Goal: Task Accomplishment & Management: Complete application form

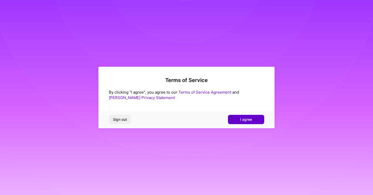
click at [239, 118] on button "I agree" at bounding box center [246, 119] width 36 height 9
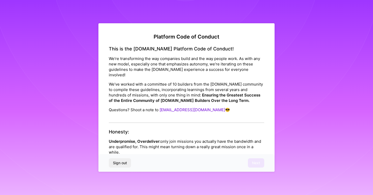
click at [211, 155] on div "Sign out Next" at bounding box center [186, 163] width 176 height 18
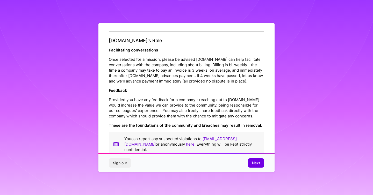
scroll to position [564, 0]
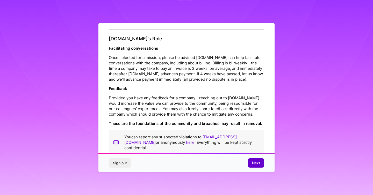
click at [256, 161] on span "Next" at bounding box center [256, 163] width 8 height 5
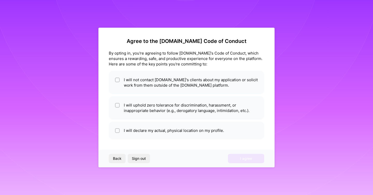
scroll to position [0, 0]
click at [198, 89] on li "I will not contact [DOMAIN_NAME]'s clients about my application or solicit work…" at bounding box center [186, 82] width 155 height 23
checkbox input "true"
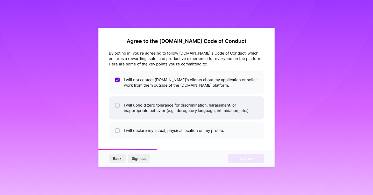
click at [198, 112] on li "I will uphold zero tolerance for discrimination, harassment, or inappropriate b…" at bounding box center [186, 107] width 155 height 23
checkbox input "true"
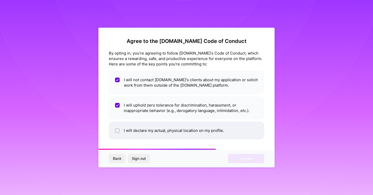
click at [201, 134] on li "I will declare my actual, physical location on my profile." at bounding box center [186, 131] width 155 height 18
checkbox input "true"
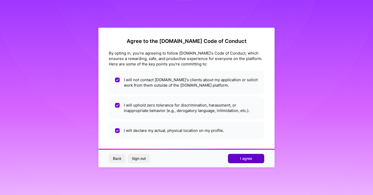
click at [242, 158] on span "I agree" at bounding box center [246, 158] width 12 height 5
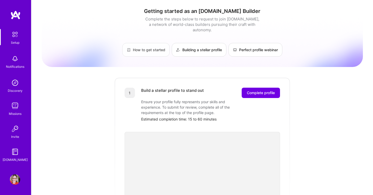
click at [144, 43] on link "How to get started" at bounding box center [145, 50] width 47 height 14
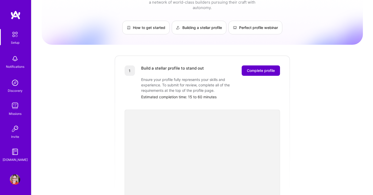
scroll to position [32, 0]
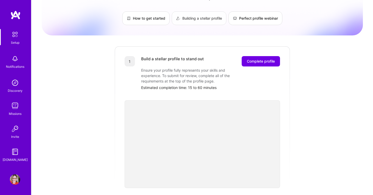
click at [200, 15] on link "Building a stellar profile" at bounding box center [199, 18] width 55 height 14
click at [151, 15] on link "How to get started" at bounding box center [145, 18] width 47 height 14
click at [255, 13] on link "Perfect profile webinar" at bounding box center [256, 18] width 54 height 14
click at [255, 59] on span "Complete profile" at bounding box center [261, 61] width 28 height 5
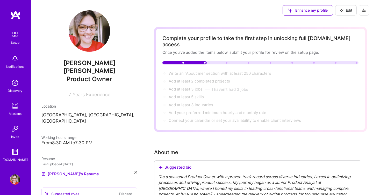
click at [69, 140] on div "From 8:30 AM to 7:30 PM" at bounding box center [89, 142] width 96 height 5
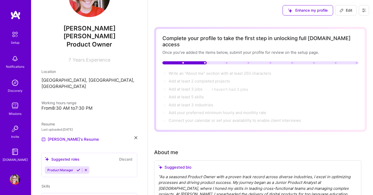
scroll to position [35, 0]
click at [73, 101] on span "Working hours range" at bounding box center [58, 103] width 35 height 4
click at [79, 105] on div "From 8:30 AM to 7:30 PM" at bounding box center [89, 107] width 96 height 5
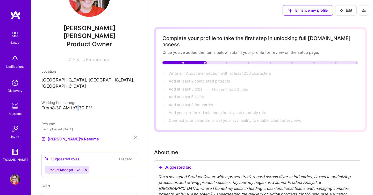
click at [79, 105] on div "From 8:30 AM to 7:30 PM" at bounding box center [89, 107] width 96 height 5
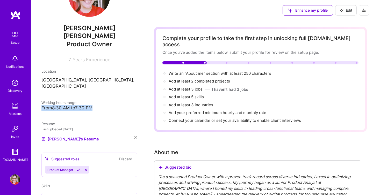
click at [90, 105] on div "From 8:30 AM to 7:30 PM" at bounding box center [89, 107] width 96 height 5
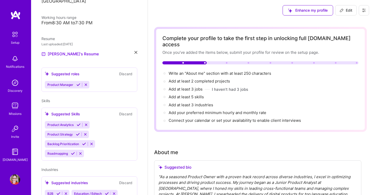
scroll to position [122, 0]
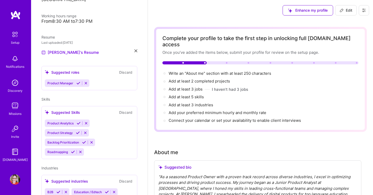
click at [130, 69] on button "Discard" at bounding box center [126, 72] width 16 height 6
click at [86, 81] on icon at bounding box center [86, 83] width 4 height 4
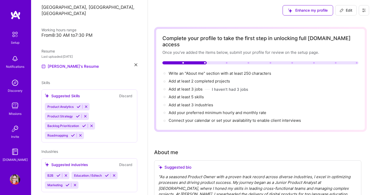
click at [125, 93] on button "Discard" at bounding box center [126, 96] width 16 height 6
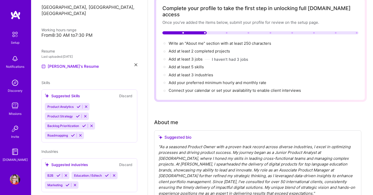
scroll to position [31, 0]
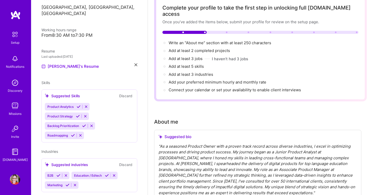
click at [125, 162] on button "Discard" at bounding box center [126, 165] width 16 height 6
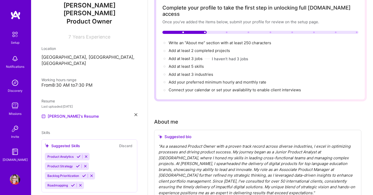
scroll to position [108, 0]
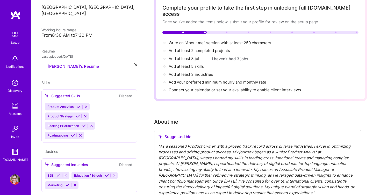
click at [74, 182] on div "Marketing" at bounding box center [62, 186] width 34 height 8
click at [74, 183] on icon at bounding box center [75, 185] width 4 height 4
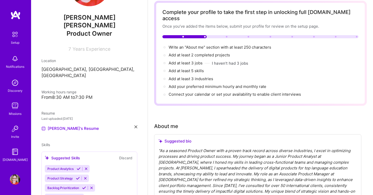
scroll to position [46, 0]
click at [72, 94] on div "From 8:30 AM to 7:30 PM" at bounding box center [89, 96] width 96 height 5
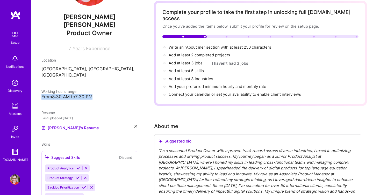
click at [58, 94] on div "From 8:30 AM to 7:30 PM" at bounding box center [89, 96] width 96 height 5
drag, startPoint x: 40, startPoint y: 83, endPoint x: 122, endPoint y: 83, distance: 81.9
click at [122, 83] on div "[PERSON_NAME] [PERSON_NAME] Product Owner 7 Years Experience Location [GEOGRAPH…" at bounding box center [89, 97] width 117 height 195
click at [122, 94] on div "From 8:30 AM to 7:30 PM" at bounding box center [89, 96] width 96 height 5
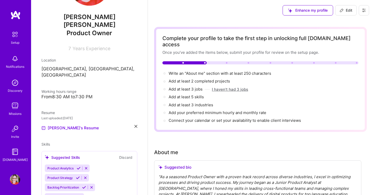
click at [237, 87] on button "I haven't had 3 jobs" at bounding box center [230, 89] width 36 height 5
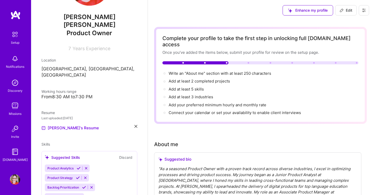
click at [203, 61] on div at bounding box center [195, 62] width 66 height 3
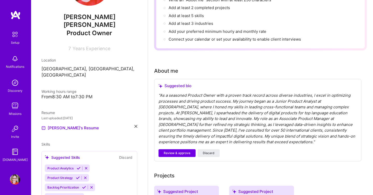
scroll to position [74, 0]
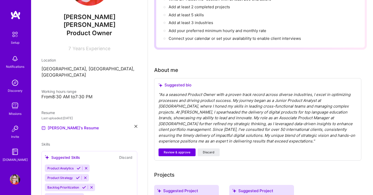
click at [226, 104] on div "" As a seasoned Product Owner with a proven track record across diverse industr…" at bounding box center [258, 118] width 198 height 53
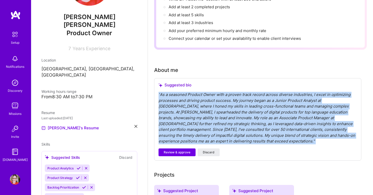
click at [226, 104] on div "" As a seasoned Product Owner with a proven track record across diverse industr…" at bounding box center [258, 118] width 198 height 53
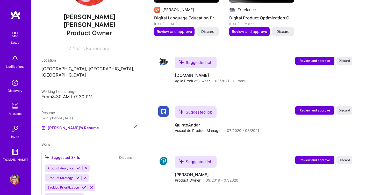
scroll to position [425, 0]
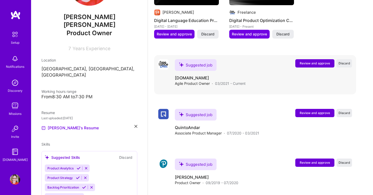
click at [300, 61] on span "Review and approve" at bounding box center [315, 63] width 30 height 4
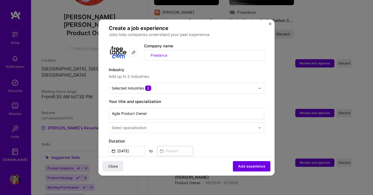
scroll to position [36, 0]
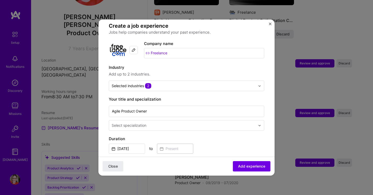
click at [176, 51] on input "Freelance" at bounding box center [204, 53] width 120 height 10
click at [175, 51] on input "Freelance" at bounding box center [204, 53] width 120 height 10
click at [183, 50] on input "text" at bounding box center [199, 53] width 131 height 10
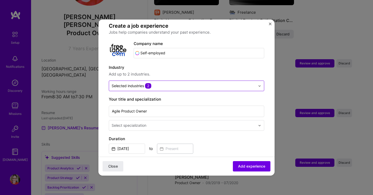
type input "Self-employed"
click at [191, 83] on input "text" at bounding box center [184, 85] width 144 height 5
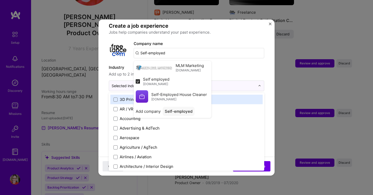
click at [232, 65] on label "Industry" at bounding box center [186, 68] width 155 height 6
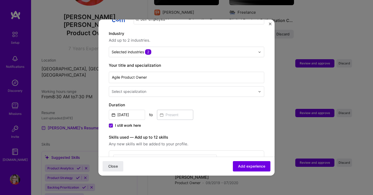
scroll to position [70, 0]
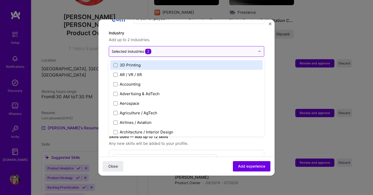
click at [141, 49] on div at bounding box center [184, 51] width 144 height 6
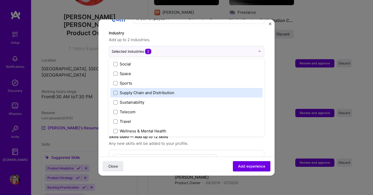
scroll to position [1076, 0]
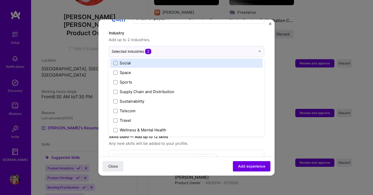
click at [157, 37] on span "Add up to 2 industries." at bounding box center [186, 40] width 155 height 6
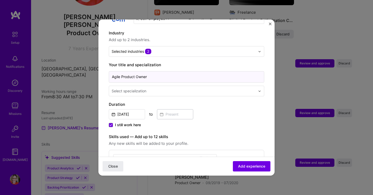
click at [119, 72] on input "Agile Product Owner" at bounding box center [186, 76] width 155 height 11
drag, startPoint x: 121, startPoint y: 72, endPoint x: 103, endPoint y: 72, distance: 18.7
click at [103, 72] on form "Adding suggested job This job is suggested based on your LinkedIn, resume or [D…" at bounding box center [186, 157] width 176 height 396
type input "Product Owner"
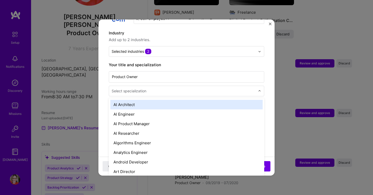
click at [134, 88] on div "Select specialization" at bounding box center [129, 90] width 35 height 5
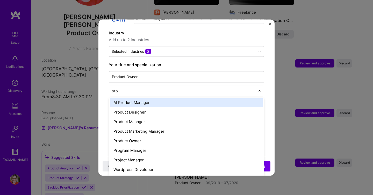
scroll to position [0, 0]
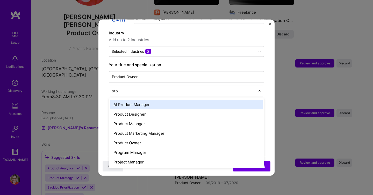
type input "prod"
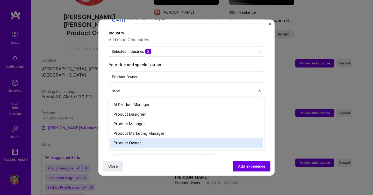
click at [139, 138] on div "Product Owner" at bounding box center [186, 143] width 152 height 10
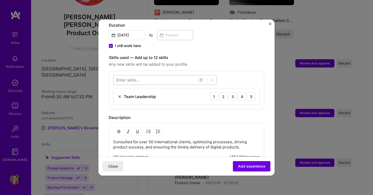
scroll to position [150, 0]
click at [172, 76] on div at bounding box center [161, 80] width 94 height 9
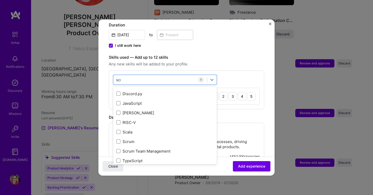
scroll to position [0, 0]
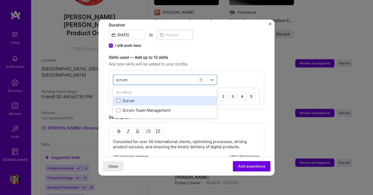
click at [161, 99] on div "Scrum" at bounding box center [165, 101] width 104 height 10
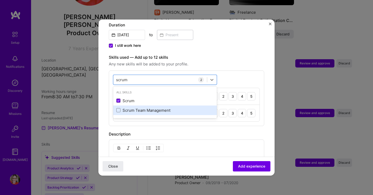
click at [161, 108] on div "Scrum Team Management" at bounding box center [164, 110] width 97 height 5
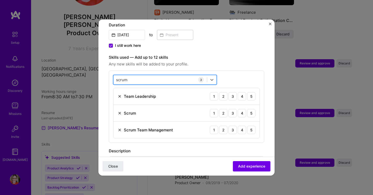
click at [165, 76] on div "scrum scrum" at bounding box center [161, 80] width 94 height 9
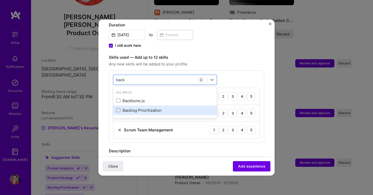
click at [159, 108] on div "Backlog Prioritization" at bounding box center [164, 110] width 97 height 5
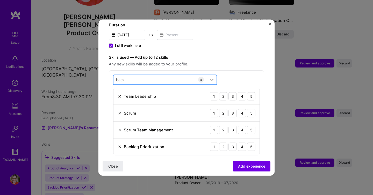
click at [159, 76] on div "back back" at bounding box center [161, 80] width 94 height 9
type input "jira"
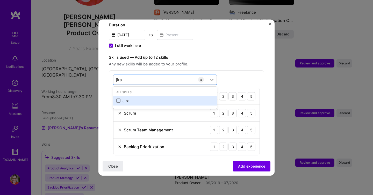
click at [140, 98] on div "Jira" at bounding box center [164, 100] width 97 height 5
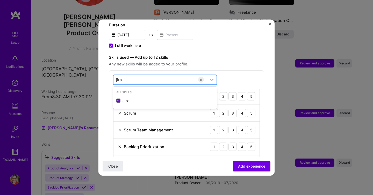
click at [146, 76] on div "[PERSON_NAME]" at bounding box center [161, 80] width 94 height 9
type input "priori"
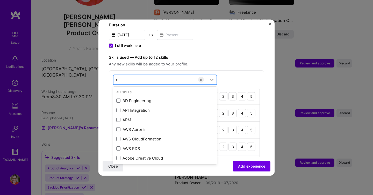
type input "ritu"
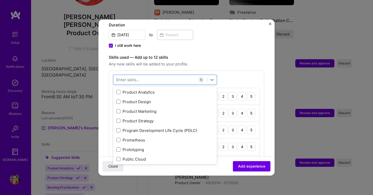
scroll to position [2387, 0]
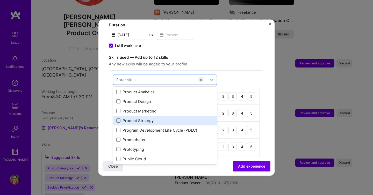
click at [143, 118] on div "Product Strategy" at bounding box center [164, 120] width 97 height 5
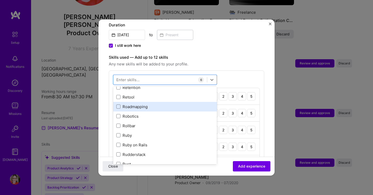
click at [147, 104] on div "Roadmapping" at bounding box center [164, 106] width 97 height 5
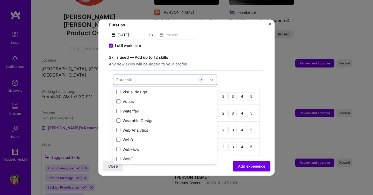
scroll to position [3559, 0]
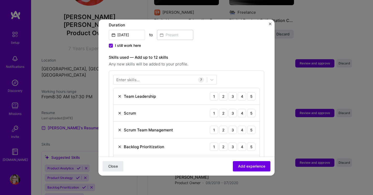
click at [238, 62] on div "Skills used — Add up to 12 skills Any new skills will be added to your profile.…" at bounding box center [186, 132] width 155 height 156
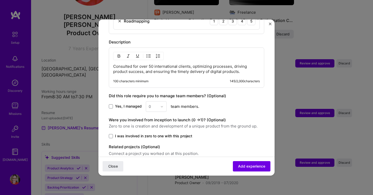
scroll to position [336, 0]
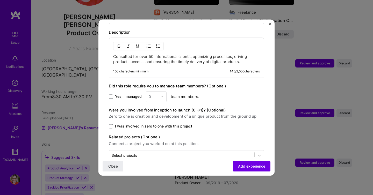
click at [113, 94] on label "Yes, I managed" at bounding box center [125, 96] width 33 height 5
click at [0, 0] on input "Yes, I managed" at bounding box center [0, 0] width 0 height 0
click at [170, 93] on div "Yes, I managed 0 team members." at bounding box center [186, 96] width 155 height 11
click at [159, 93] on div "0" at bounding box center [153, 97] width 14 height 10
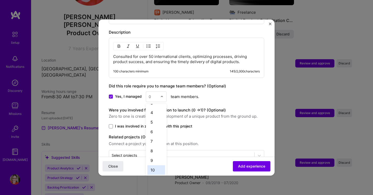
click at [156, 166] on div "10" at bounding box center [156, 171] width 18 height 10
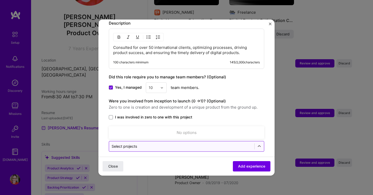
click at [190, 144] on input "text" at bounding box center [182, 146] width 140 height 5
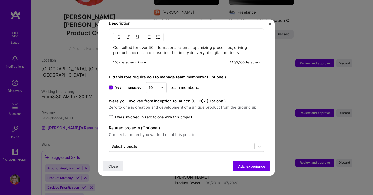
click at [220, 82] on div "Yes, I managed 10 team members." at bounding box center [186, 87] width 155 height 11
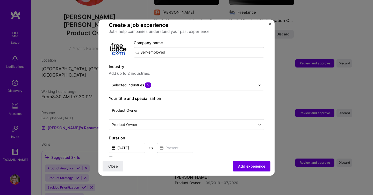
scroll to position [54, 0]
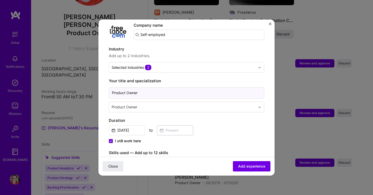
click at [222, 87] on input "Product Owner" at bounding box center [186, 92] width 155 height 11
type input "Product Owner"
click at [250, 166] on span "Add experience" at bounding box center [251, 166] width 27 height 5
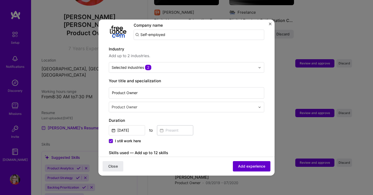
scroll to position [52, 0]
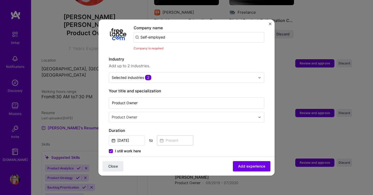
click at [194, 33] on input "Self-employed" at bounding box center [199, 37] width 131 height 10
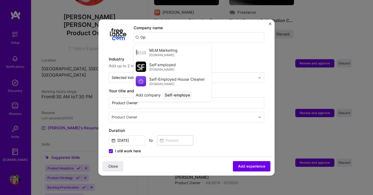
type input "O"
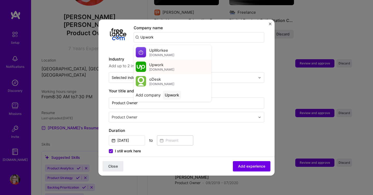
type input "Upwork"
click at [187, 61] on div "Upwork [DOMAIN_NAME]" at bounding box center [173, 67] width 78 height 15
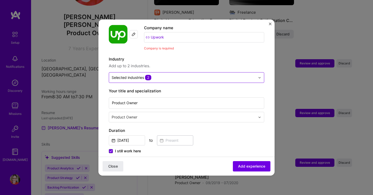
scroll to position [0, 0]
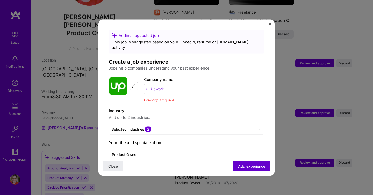
click at [245, 168] on span "Add experience" at bounding box center [251, 166] width 27 height 5
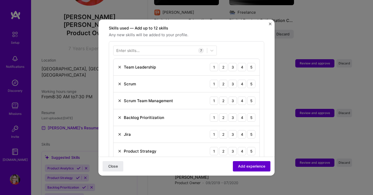
scroll to position [180, 0]
click at [252, 63] on div "5" at bounding box center [251, 67] width 8 height 8
click at [252, 80] on div "5" at bounding box center [251, 84] width 8 height 8
click at [252, 96] on div "5" at bounding box center [251, 100] width 8 height 8
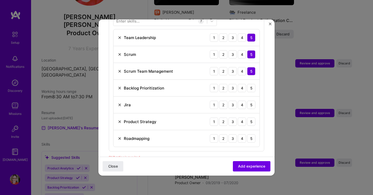
scroll to position [211, 0]
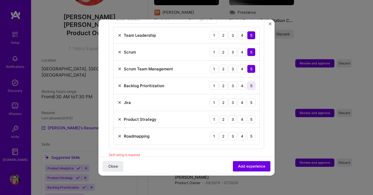
click at [252, 83] on div "5" at bounding box center [251, 86] width 8 height 8
click at [252, 99] on div "5" at bounding box center [251, 102] width 8 height 8
click at [243, 115] on div "4" at bounding box center [242, 119] width 8 height 8
click at [243, 132] on div "4" at bounding box center [242, 136] width 8 height 8
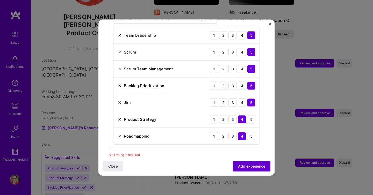
click at [242, 163] on button "Add experience" at bounding box center [252, 166] width 38 height 10
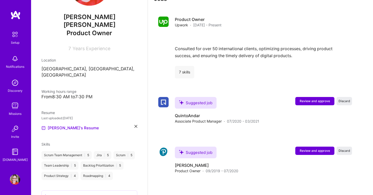
scroll to position [478, 0]
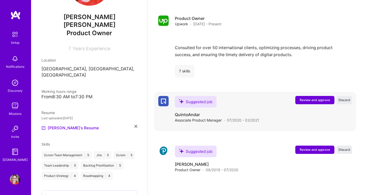
click at [310, 98] on span "Review and approve" at bounding box center [315, 100] width 30 height 4
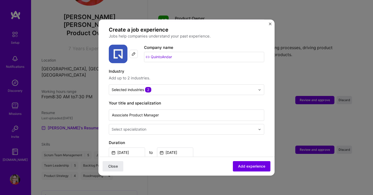
scroll to position [44, 0]
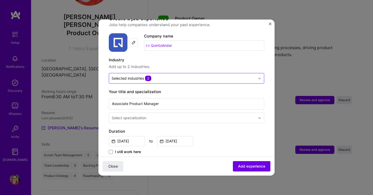
click at [191, 76] on input "text" at bounding box center [184, 78] width 144 height 5
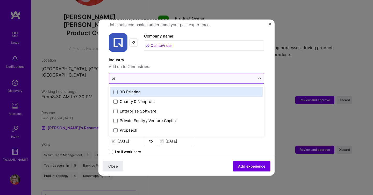
type input "pro"
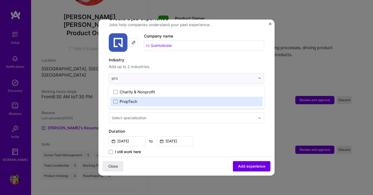
click at [138, 99] on div "PropTech" at bounding box center [186, 102] width 152 height 10
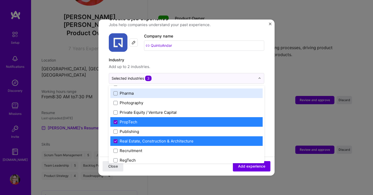
scroll to position [919, 0]
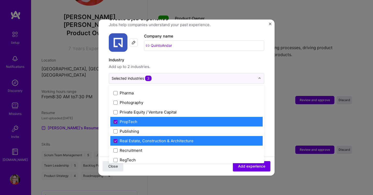
click at [157, 119] on label "PropTech" at bounding box center [187, 121] width 146 height 5
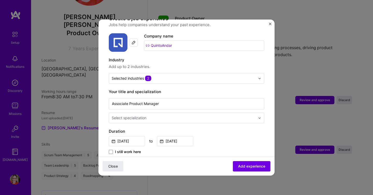
click at [172, 64] on span "Add up to 2 industries." at bounding box center [186, 67] width 155 height 6
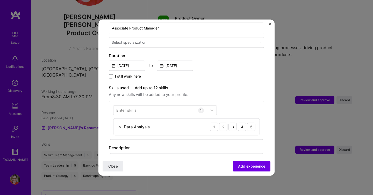
scroll to position [105, 0]
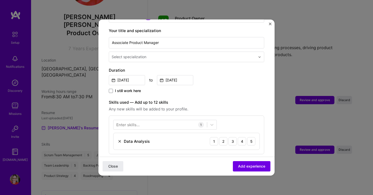
click at [153, 54] on input "text" at bounding box center [184, 56] width 145 height 5
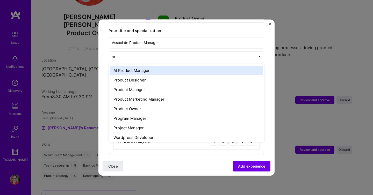
type input "pro"
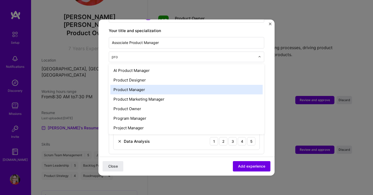
click at [148, 85] on div "Product Manager" at bounding box center [186, 90] width 152 height 10
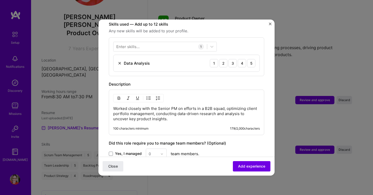
scroll to position [187, 0]
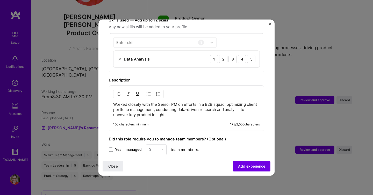
click at [122, 56] on div "Data Analysis" at bounding box center [134, 58] width 32 height 5
click at [120, 57] on img at bounding box center [120, 59] width 4 height 4
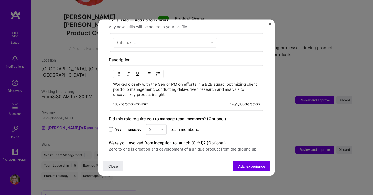
click at [130, 40] on div "Enter skills..." at bounding box center [127, 42] width 23 height 5
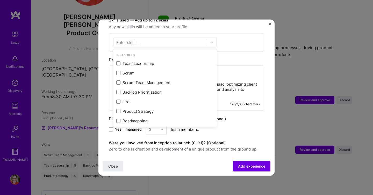
click at [130, 40] on div "Enter skills..." at bounding box center [127, 42] width 23 height 5
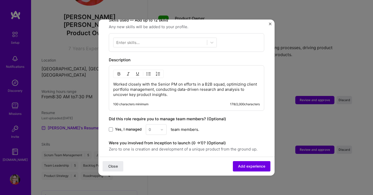
click at [130, 40] on div "Enter skills..." at bounding box center [127, 42] width 23 height 5
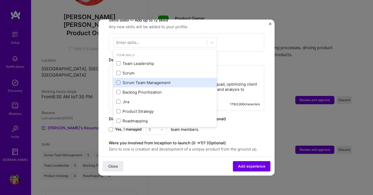
click at [146, 80] on div "Scrum Team Management" at bounding box center [164, 82] width 97 height 5
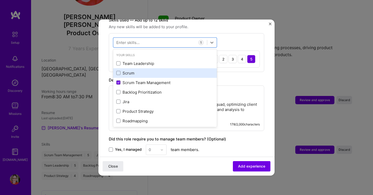
click at [146, 68] on div "Scrum" at bounding box center [165, 73] width 104 height 10
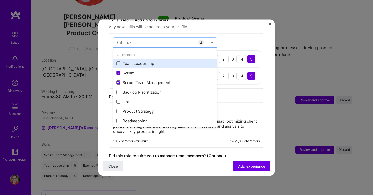
click at [149, 61] on div "Team Leadership" at bounding box center [164, 63] width 97 height 5
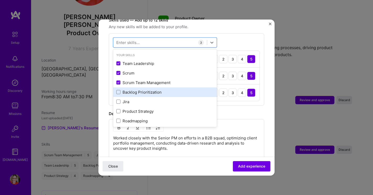
click at [147, 90] on div "Backlog Prioritization" at bounding box center [164, 92] width 97 height 5
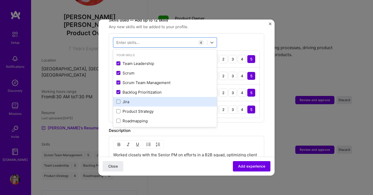
click at [143, 100] on div "Jira" at bounding box center [165, 102] width 104 height 10
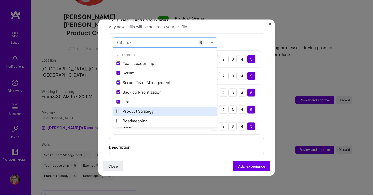
click at [143, 109] on div "Product Strategy" at bounding box center [165, 112] width 104 height 10
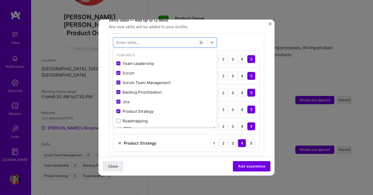
click at [124, 124] on div "Jira" at bounding box center [127, 126] width 7 height 5
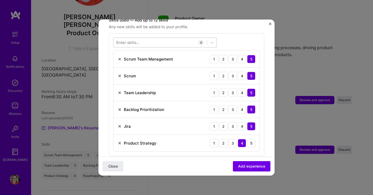
click at [141, 38] on div at bounding box center [161, 42] width 94 height 9
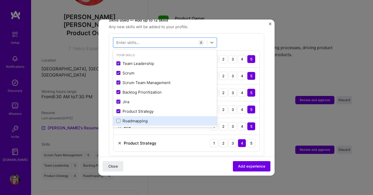
click at [133, 118] on div "Roadmapping" at bounding box center [164, 120] width 97 height 5
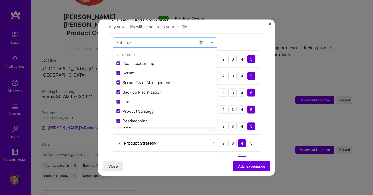
click at [109, 103] on form "Adding suggested job This job is suggested based on your LinkedIn, resume or [D…" at bounding box center [186, 94] width 176 height 502
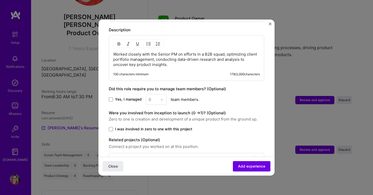
scroll to position [350, 0]
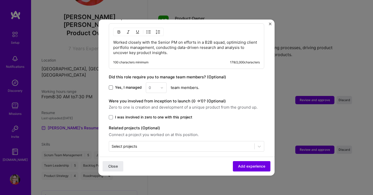
click at [111, 86] on span at bounding box center [111, 88] width 4 height 4
click at [0, 0] on input "Yes, I managed" at bounding box center [0, 0] width 0 height 0
click at [157, 85] on input "text" at bounding box center [153, 87] width 9 height 5
click at [153, 125] on div "4" at bounding box center [156, 130] width 18 height 10
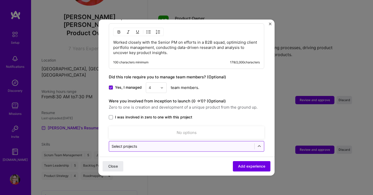
click at [155, 144] on input "text" at bounding box center [182, 146] width 140 height 5
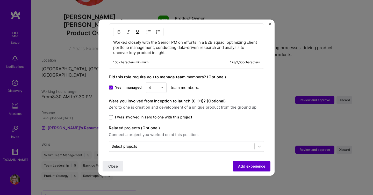
click at [239, 164] on span "Add experience" at bounding box center [251, 166] width 27 height 5
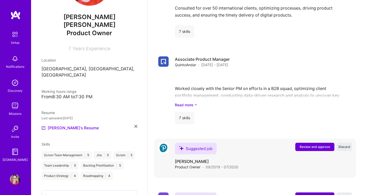
scroll to position [556, 0]
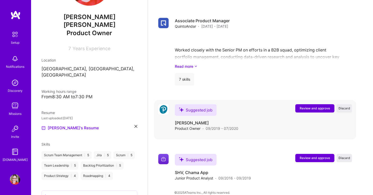
click at [302, 106] on span "Review and approve" at bounding box center [315, 108] width 30 height 4
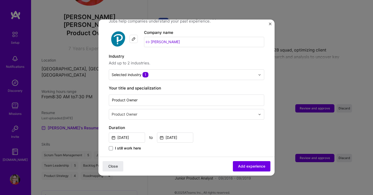
scroll to position [47, 0]
click at [181, 72] on input "text" at bounding box center [184, 74] width 144 height 5
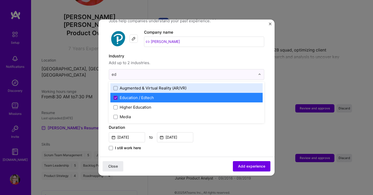
type input "ed"
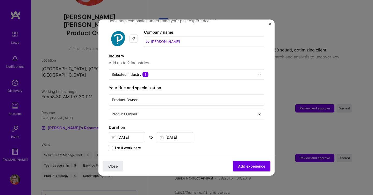
click at [186, 53] on label "Industry" at bounding box center [186, 56] width 155 height 6
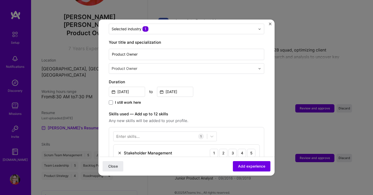
scroll to position [93, 0]
click at [154, 66] on input "text" at bounding box center [184, 68] width 145 height 5
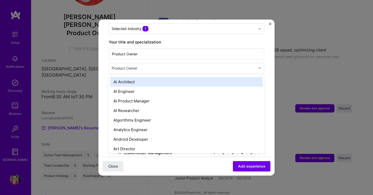
click at [154, 66] on input "text" at bounding box center [184, 68] width 145 height 5
type input "e"
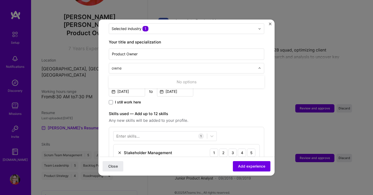
type input "owner"
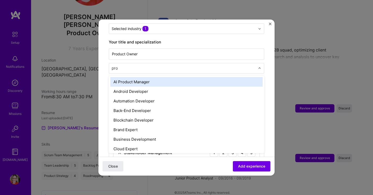
type input "prod"
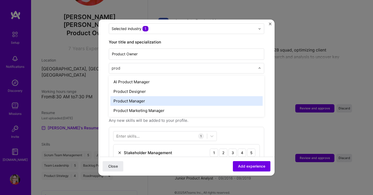
click at [143, 96] on div "Product Manager" at bounding box center [186, 101] width 152 height 10
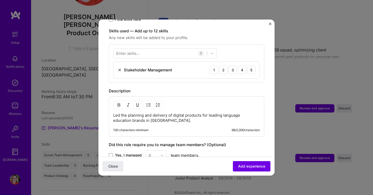
scroll to position [176, 0]
click at [252, 66] on div "5" at bounding box center [251, 70] width 8 height 8
click at [183, 53] on div "Enter skills... 1 Stakeholder Management 1 2 3 4 5" at bounding box center [186, 63] width 155 height 39
click at [183, 49] on div at bounding box center [161, 53] width 94 height 9
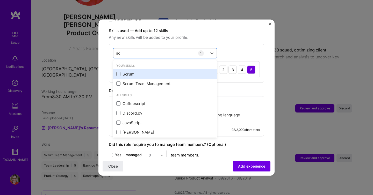
click at [150, 72] on div "Scrum" at bounding box center [164, 74] width 97 height 5
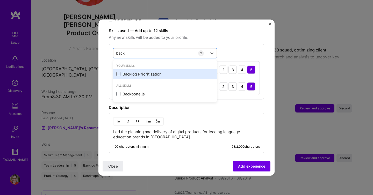
click at [144, 72] on div "Backlog Prioritization" at bounding box center [164, 74] width 97 height 5
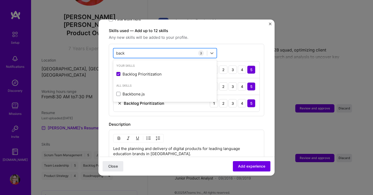
click at [151, 49] on div "back back" at bounding box center [161, 53] width 94 height 9
type input "projec"
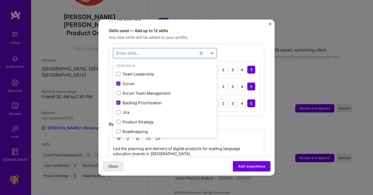
click at [233, 44] on div "option Backlog Prioritization, selected. option Scrum Team Management focused, …" at bounding box center [186, 80] width 155 height 73
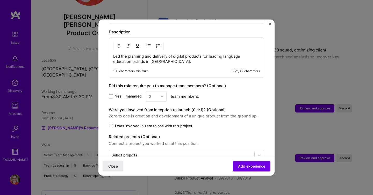
scroll to position [278, 0]
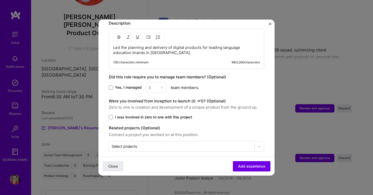
click at [158, 82] on div "0" at bounding box center [156, 87] width 21 height 11
click at [245, 164] on span "Add experience" at bounding box center [251, 166] width 27 height 5
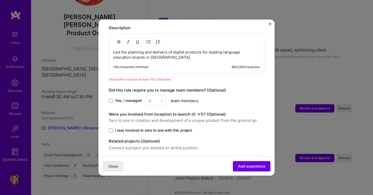
scroll to position [265, 0]
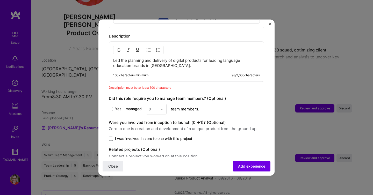
click at [180, 60] on p "Led the planning and delivery of digital products for leading language educatio…" at bounding box center [186, 63] width 147 height 10
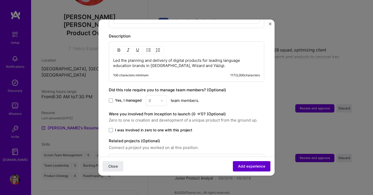
click at [255, 165] on span "Add experience" at bounding box center [251, 166] width 27 height 5
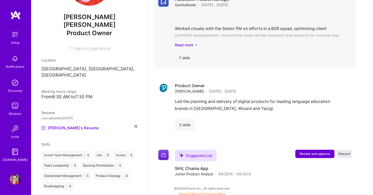
scroll to position [573, 0]
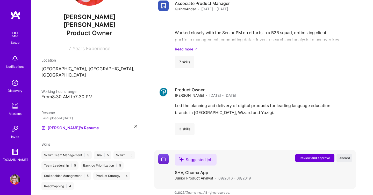
click at [301, 156] on span "Review and approve" at bounding box center [315, 158] width 30 height 4
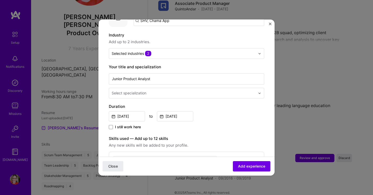
scroll to position [0, 0]
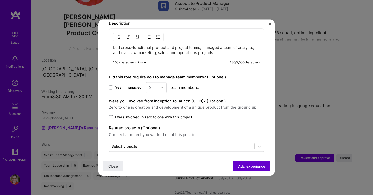
click at [257, 168] on span "Add experience" at bounding box center [251, 166] width 27 height 5
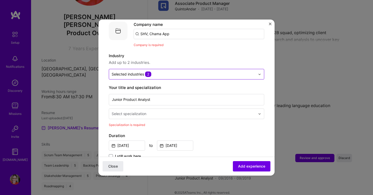
scroll to position [52, 0]
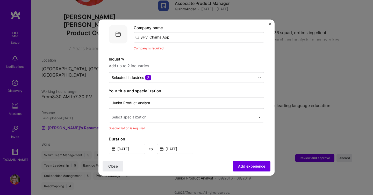
click at [188, 37] on input "SHV, Chama App" at bounding box center [199, 37] width 131 height 10
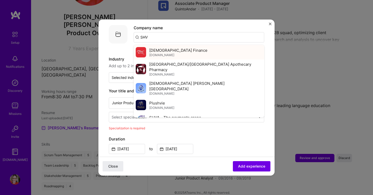
scroll to position [13, 0]
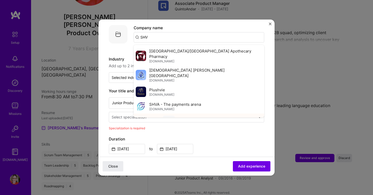
type input "SHV"
click at [167, 116] on div "SHV" at bounding box center [169, 120] width 12 height 9
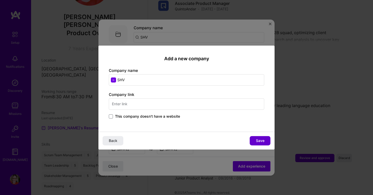
click at [263, 140] on span "Save" at bounding box center [260, 140] width 9 height 5
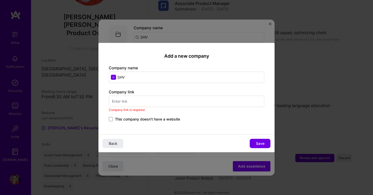
click at [160, 119] on span "This company doesn't have a website" at bounding box center [147, 119] width 65 height 5
click at [0, 0] on input "This company doesn't have a website" at bounding box center [0, 0] width 0 height 0
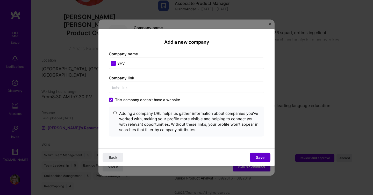
click at [257, 156] on span "Save" at bounding box center [260, 157] width 9 height 5
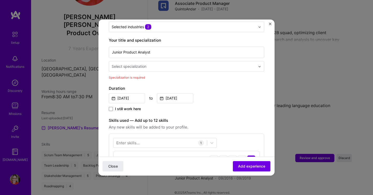
scroll to position [114, 0]
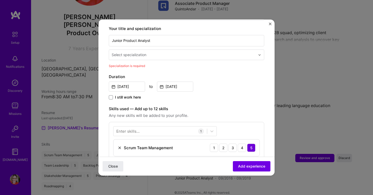
click at [152, 52] on input "text" at bounding box center [184, 54] width 145 height 5
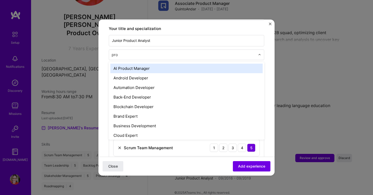
type input "prod"
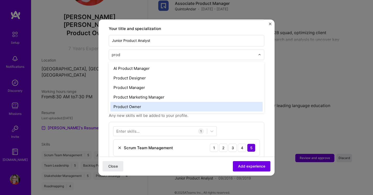
click at [146, 102] on div "Product Owner" at bounding box center [186, 107] width 152 height 10
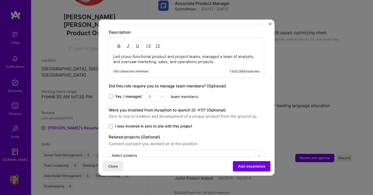
scroll to position [252, 0]
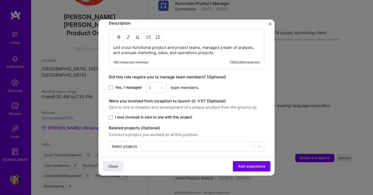
click at [155, 76] on div "Did this role require you to manage team members? (Optional) Yes, I managed 0 t…" at bounding box center [186, 83] width 155 height 19
click at [155, 82] on div "0" at bounding box center [156, 87] width 21 height 11
click at [162, 82] on div "0" at bounding box center [156, 87] width 21 height 11
click at [122, 85] on span "Yes, I managed" at bounding box center [128, 87] width 27 height 5
click at [0, 0] on input "Yes, I managed" at bounding box center [0, 0] width 0 height 0
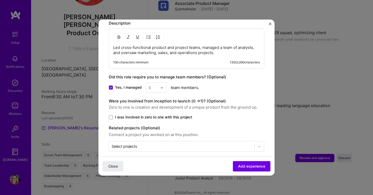
click at [165, 83] on div at bounding box center [163, 88] width 6 height 10
click at [157, 126] on div "4" at bounding box center [156, 130] width 18 height 10
click at [245, 166] on span "Add experience" at bounding box center [251, 166] width 27 height 5
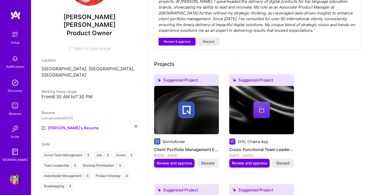
scroll to position [178, 0]
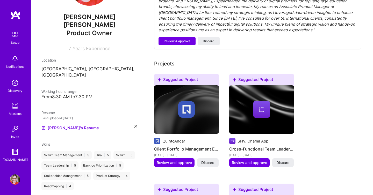
click at [190, 109] on img at bounding box center [186, 109] width 17 height 17
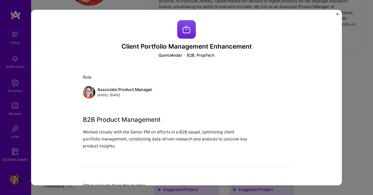
click at [337, 13] on img "Close" at bounding box center [337, 14] width 3 height 3
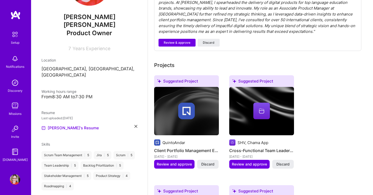
scroll to position [176, 0]
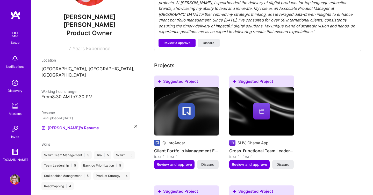
click at [209, 162] on span "Discard" at bounding box center [207, 164] width 13 height 5
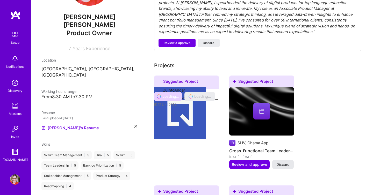
click at [288, 158] on div "Suggested Project QuintoAndar Client Portfolio Management Enhancement [DATE] - …" at bounding box center [260, 181] width 213 height 210
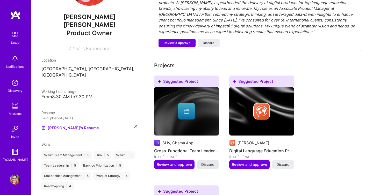
click at [288, 162] on span "Discard" at bounding box center [282, 164] width 13 height 5
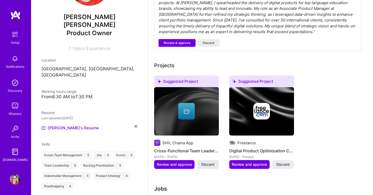
click at [212, 162] on span "Discard" at bounding box center [207, 164] width 13 height 5
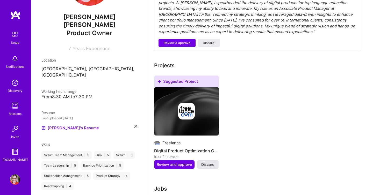
click at [207, 162] on span "Discard" at bounding box center [207, 164] width 13 height 5
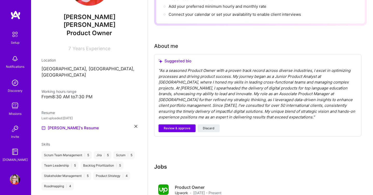
scroll to position [97, 0]
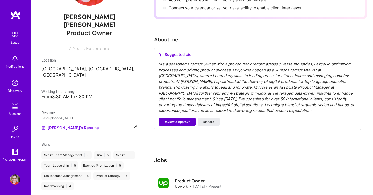
click at [178, 120] on span "Review & approve" at bounding box center [177, 122] width 27 height 5
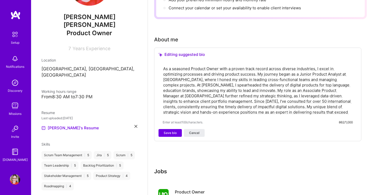
click at [192, 94] on textarea "As a seasoned Product Owner with a proven track record across diverse industrie…" at bounding box center [258, 91] width 190 height 50
drag, startPoint x: 328, startPoint y: 80, endPoint x: 221, endPoint y: 83, distance: 107.1
click at [221, 83] on textarea "As a seasoned Product Owner with a proven track record across diverse industrie…" at bounding box center [258, 91] width 190 height 50
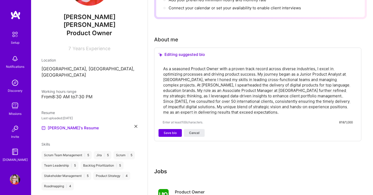
click at [265, 107] on textarea "As a seasoned Product Owner with a proven track record across diverse industrie…" at bounding box center [258, 91] width 190 height 50
drag, startPoint x: 331, startPoint y: 95, endPoint x: 331, endPoint y: 105, distance: 9.8
click at [331, 105] on textarea "As a seasoned Product Owner with a proven track record across diverse industrie…" at bounding box center [258, 91] width 190 height 50
paste textarea "As a seasoned professional with 6 years of experience in digital product develo…"
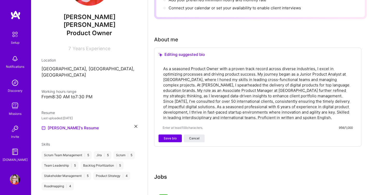
drag, startPoint x: 332, startPoint y: 95, endPoint x: 330, endPoint y: 99, distance: 4.0
click at [330, 99] on textarea "As a seasoned Product Owner with a proven track record across diverse industrie…" at bounding box center [258, 93] width 190 height 55
click at [334, 94] on textarea "As a seasoned Product Owner with a proven track record across diverse industrie…" at bounding box center [258, 93] width 190 height 55
drag, startPoint x: 330, startPoint y: 94, endPoint x: 312, endPoint y: 100, distance: 19.5
click at [312, 100] on textarea "As a seasoned Product Owner with a proven track record across diverse industrie…" at bounding box center [258, 93] width 190 height 55
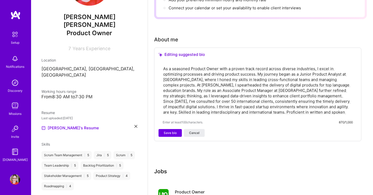
click at [332, 107] on textarea "As a seasoned Product Owner with a proven track record across diverse industrie…" at bounding box center [258, 91] width 190 height 50
type textarea "As a seasoned Product Owner with a proven track record across diverse industrie…"
click at [172, 131] on span "Save bio" at bounding box center [170, 133] width 13 height 5
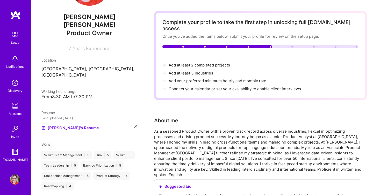
scroll to position [0, 0]
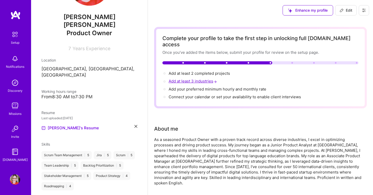
click at [200, 79] on span "Add at least 3 industries →" at bounding box center [193, 81] width 49 height 5
select select "US"
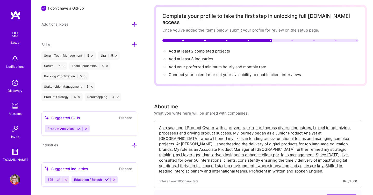
scroll to position [48, 0]
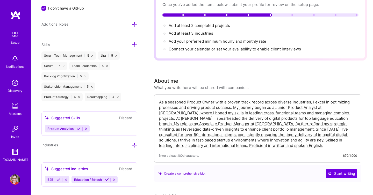
click at [135, 143] on icon at bounding box center [134, 145] width 5 height 5
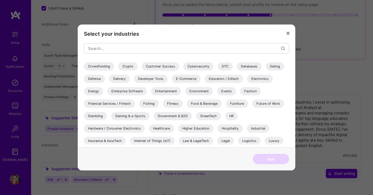
scroll to position [83, 0]
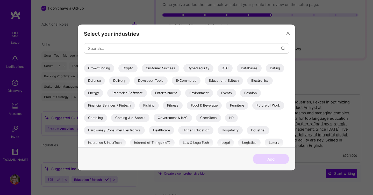
click at [196, 81] on div "E-Commerce" at bounding box center [186, 81] width 29 height 8
click at [231, 81] on div "Education / Edtech" at bounding box center [224, 81] width 38 height 8
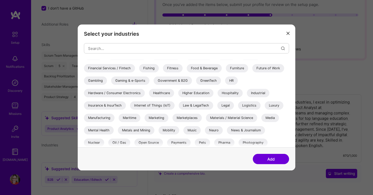
scroll to position [125, 0]
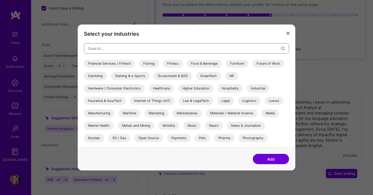
click at [232, 45] on input "modal" at bounding box center [184, 48] width 193 height 13
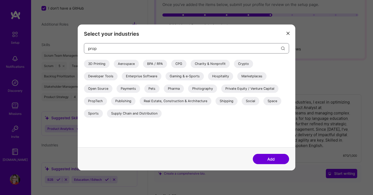
scroll to position [0, 0]
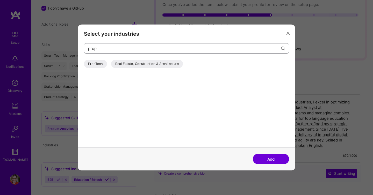
type input "prop"
click at [103, 65] on div "PropTech" at bounding box center [95, 64] width 23 height 8
click at [135, 65] on div "Real Estate, Construction & Architecture" at bounding box center [147, 64] width 72 height 8
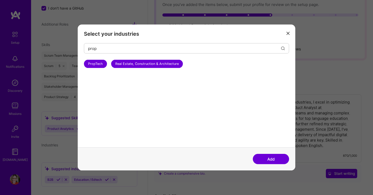
click at [271, 159] on button "Add" at bounding box center [271, 159] width 36 height 10
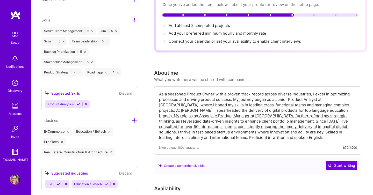
scroll to position [371, 0]
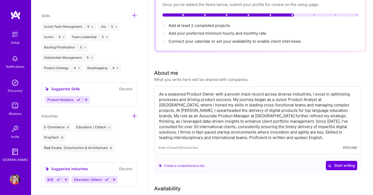
click at [50, 178] on span "B2B" at bounding box center [50, 180] width 6 height 4
click at [61, 178] on button at bounding box center [58, 180] width 7 height 4
click at [79, 178] on icon at bounding box center [80, 180] width 4 height 4
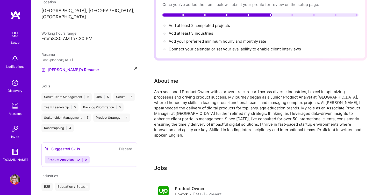
scroll to position [107, 0]
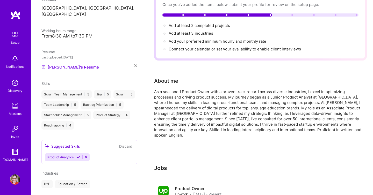
click at [86, 155] on icon at bounding box center [86, 157] width 4 height 4
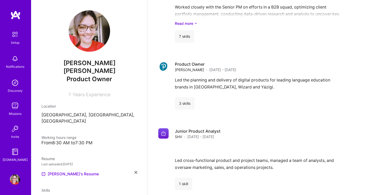
scroll to position [0, 0]
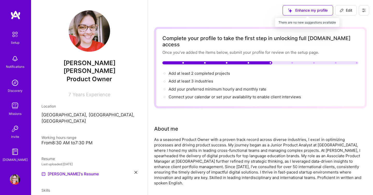
click at [311, 13] on div "Enhance my profile" at bounding box center [308, 10] width 51 height 10
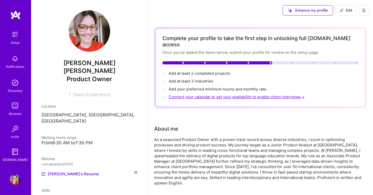
click at [208, 95] on span "Connect your calendar or set your availability to enable client interviews →" at bounding box center [237, 97] width 137 height 5
select select "US"
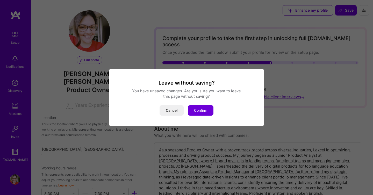
scroll to position [205, 0]
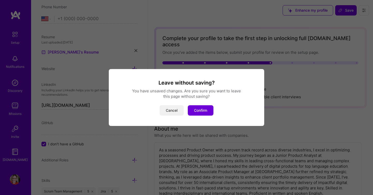
click at [172, 109] on button "Cancel" at bounding box center [172, 110] width 24 height 10
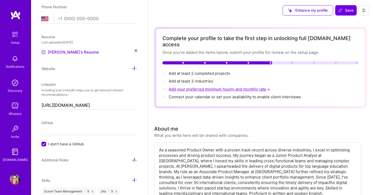
click at [205, 87] on span "Add your preferred minimum hourly and monthly rate →" at bounding box center [220, 89] width 102 height 5
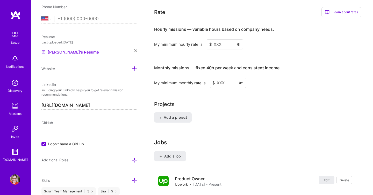
scroll to position [332, 0]
click at [221, 39] on input at bounding box center [225, 44] width 36 height 10
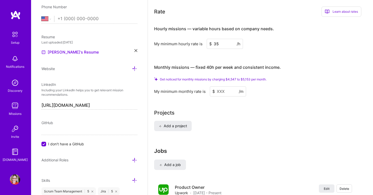
type input "35"
click at [225, 88] on input at bounding box center [228, 92] width 36 height 10
click at [226, 87] on input at bounding box center [228, 92] width 36 height 10
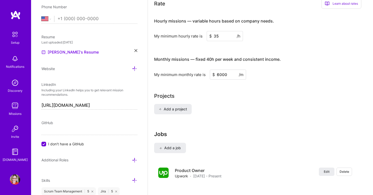
type input "6000"
click at [258, 131] on h3 "Jobs" at bounding box center [255, 134] width 202 height 6
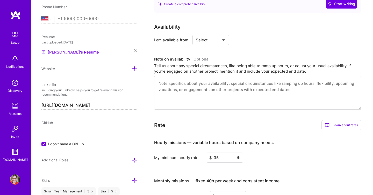
scroll to position [209, 0]
click at [216, 87] on textarea at bounding box center [257, 94] width 207 height 34
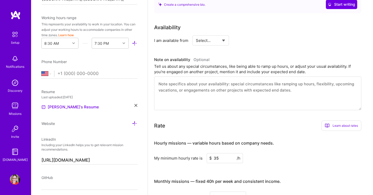
scroll to position [148, 0]
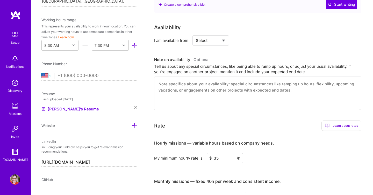
click at [47, 73] on select "[GEOGRAPHIC_DATA] [GEOGRAPHIC_DATA] [GEOGRAPHIC_DATA] [GEOGRAPHIC_DATA] [US_STA…" at bounding box center [47, 76] width 13 height 6
click at [81, 68] on input "tel" at bounding box center [98, 75] width 80 height 15
type input "11992871832"
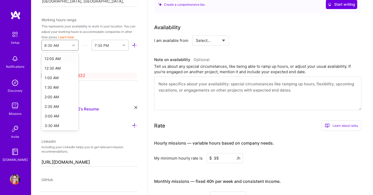
click at [59, 40] on div "8:30 AM" at bounding box center [56, 45] width 29 height 10
click at [57, 93] on div "9:00 AM" at bounding box center [59, 98] width 37 height 10
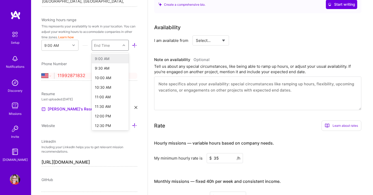
click at [105, 43] on div "End Time" at bounding box center [102, 45] width 16 height 5
type input "6"
type input "1"
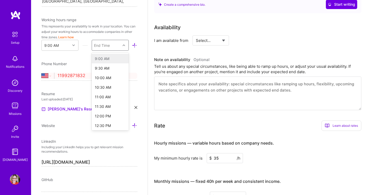
type input "6"
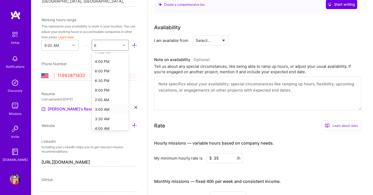
scroll to position [35, 0]
click at [111, 67] on div "6:00 PM" at bounding box center [110, 72] width 37 height 10
click at [58, 69] on input "11992871832" at bounding box center [98, 75] width 80 height 15
click at [45, 73] on select "[GEOGRAPHIC_DATA] [GEOGRAPHIC_DATA] [GEOGRAPHIC_DATA] [GEOGRAPHIC_DATA] [US_STA…" at bounding box center [47, 76] width 13 height 6
select select "BR"
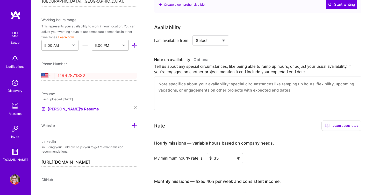
click at [41, 73] on select "[GEOGRAPHIC_DATA] [GEOGRAPHIC_DATA] [GEOGRAPHIC_DATA] [GEOGRAPHIC_DATA] [US_STA…" at bounding box center [47, 76] width 13 height 6
type input "[PHONE_NUMBER]"
click at [108, 81] on div "Edit photo [PERSON_NAME] [PERSON_NAME] Product Owner 7 Years Experience Locatio…" at bounding box center [89, 97] width 117 height 195
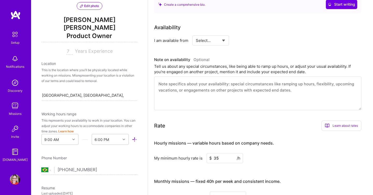
scroll to position [58, 0]
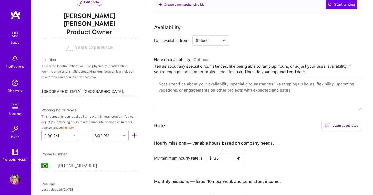
click at [136, 133] on icon at bounding box center [134, 135] width 5 height 5
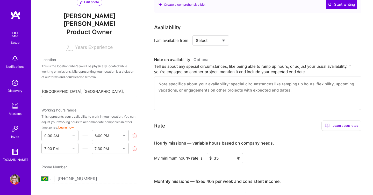
click at [134, 146] on icon at bounding box center [134, 148] width 5 height 5
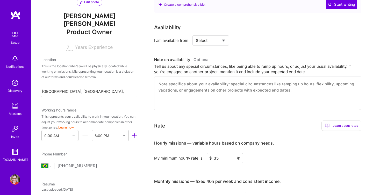
click at [136, 159] on input "[PHONE_NUMBER]" at bounding box center [98, 166] width 80 height 15
click at [68, 45] on input "7" at bounding box center [69, 48] width 6 height 6
type input "5"
click at [95, 67] on div "This is the location where you'll be physically located while working on missio…" at bounding box center [89, 71] width 96 height 16
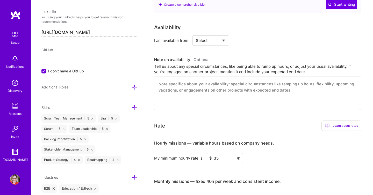
scroll to position [289, 0]
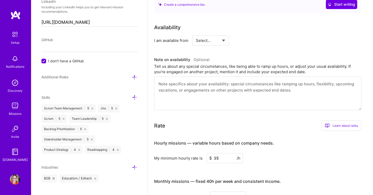
click at [137, 66] on div "Edit photo [PERSON_NAME] [PERSON_NAME] Product Owner 5 Years Experience Locatio…" at bounding box center [89, 97] width 117 height 195
click at [135, 75] on icon at bounding box center [134, 77] width 5 height 5
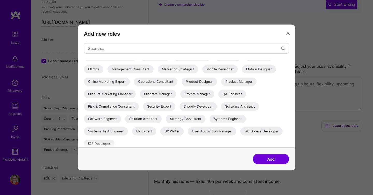
scroll to position [109, 0]
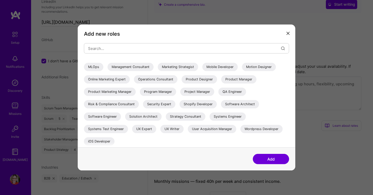
click at [288, 33] on icon "modal" at bounding box center [288, 33] width 3 height 3
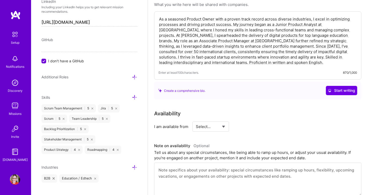
scroll to position [0, 0]
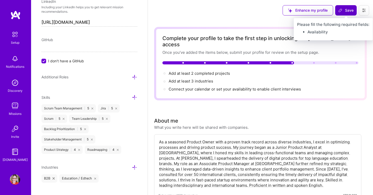
click at [348, 13] on button "Save" at bounding box center [346, 10] width 22 height 10
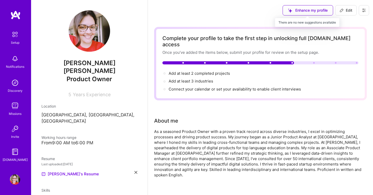
click at [310, 10] on div "Enhance my profile" at bounding box center [308, 10] width 51 height 10
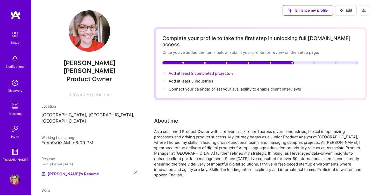
click at [218, 71] on span "Add at least 2 completed projects →" at bounding box center [202, 73] width 66 height 5
select select "US"
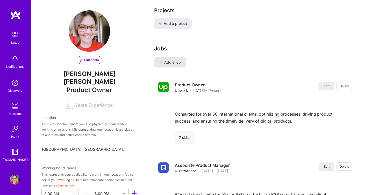
click at [180, 60] on span "Add a job" at bounding box center [170, 62] width 22 height 5
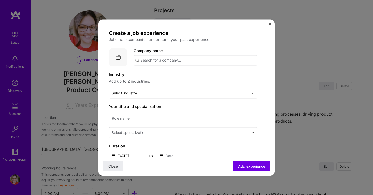
click at [269, 24] on div "Create a job experience Jobs help companies understand your past experience. Co…" at bounding box center [186, 97] width 176 height 156
click at [270, 24] on img "Close" at bounding box center [270, 24] width 3 height 3
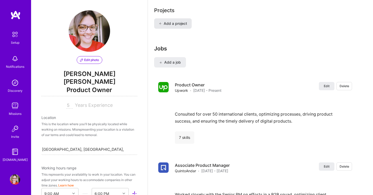
click at [181, 21] on span "Add a project" at bounding box center [173, 23] width 28 height 5
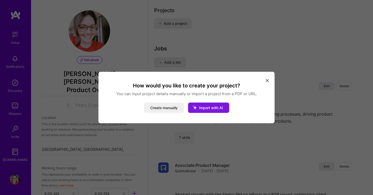
click at [216, 109] on span "Import with AI" at bounding box center [211, 108] width 24 height 4
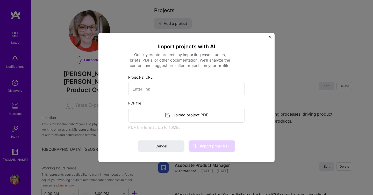
click at [270, 38] on img "Close" at bounding box center [270, 37] width 3 height 3
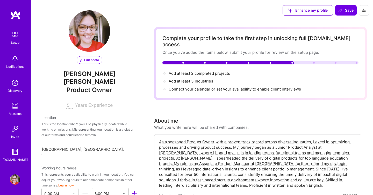
click at [363, 11] on icon at bounding box center [364, 10] width 3 height 3
click at [349, 22] on button "Settings" at bounding box center [349, 22] width 39 height 13
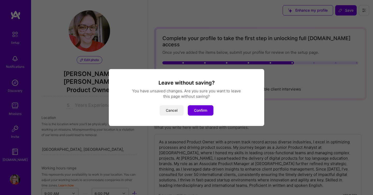
click at [180, 107] on button "Cancel" at bounding box center [172, 110] width 24 height 10
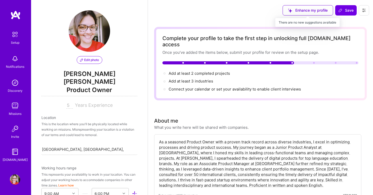
click at [315, 12] on div "Enhance my profile" at bounding box center [308, 10] width 51 height 10
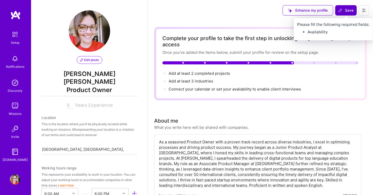
click at [343, 12] on span "Save" at bounding box center [345, 10] width 15 height 5
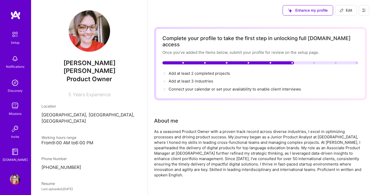
click at [22, 43] on link "Setup" at bounding box center [15, 37] width 32 height 16
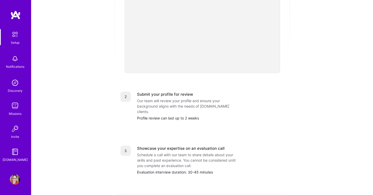
scroll to position [198, 0]
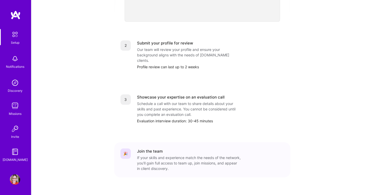
click at [26, 82] on link "Discovery" at bounding box center [15, 86] width 32 height 16
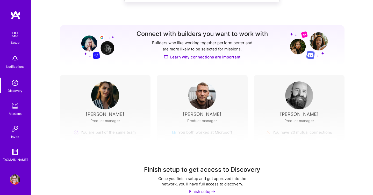
scroll to position [52, 0]
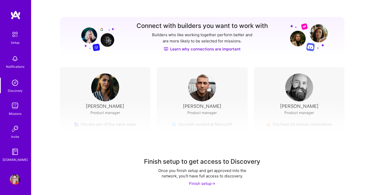
click at [211, 186] on div "Finish setup ->" at bounding box center [202, 183] width 26 height 5
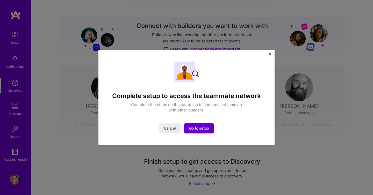
click at [200, 129] on span "Go to setup" at bounding box center [199, 128] width 20 height 5
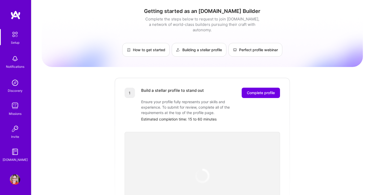
scroll to position [9, 0]
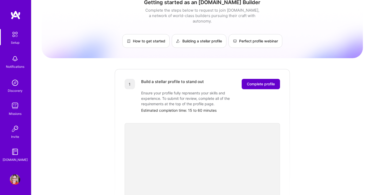
click at [264, 79] on button "Complete profile" at bounding box center [261, 84] width 38 height 10
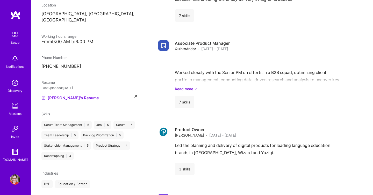
scroll to position [263, 0]
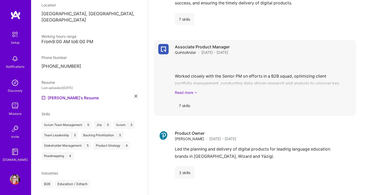
click at [186, 90] on link "Read more" at bounding box center [263, 92] width 177 height 5
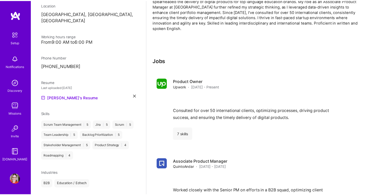
scroll to position [0, 0]
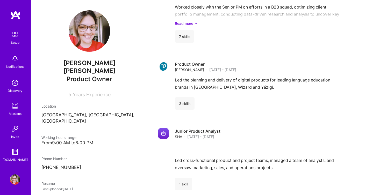
click at [16, 107] on img at bounding box center [15, 106] width 10 height 10
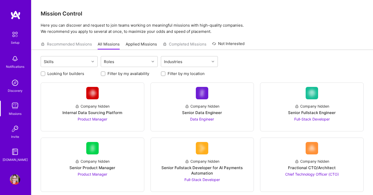
click at [77, 46] on div "Recommended Missions All Missions Applied Missions Completed Missions Not Inter…" at bounding box center [143, 44] width 204 height 11
click at [74, 60] on div "Skills" at bounding box center [65, 61] width 48 height 10
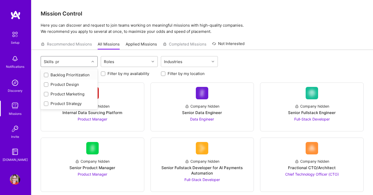
type input "pr"
click at [126, 60] on div "Roles" at bounding box center [125, 61] width 48 height 10
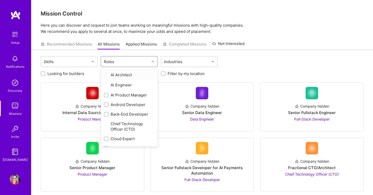
type input "p"
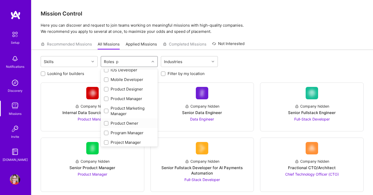
click at [131, 124] on div "Product Owner" at bounding box center [129, 123] width 51 height 5
checkbox input "true"
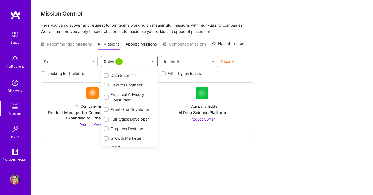
scroll to position [169, 0]
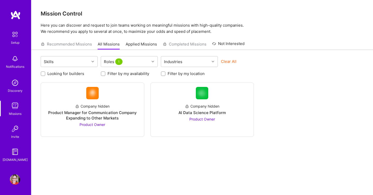
click at [266, 37] on div "Mission Control Here you can discover and request to join teams working on mean…" at bounding box center [202, 103] width 342 height 206
click at [14, 31] on img at bounding box center [15, 34] width 11 height 11
